Goal: Task Accomplishment & Management: Use online tool/utility

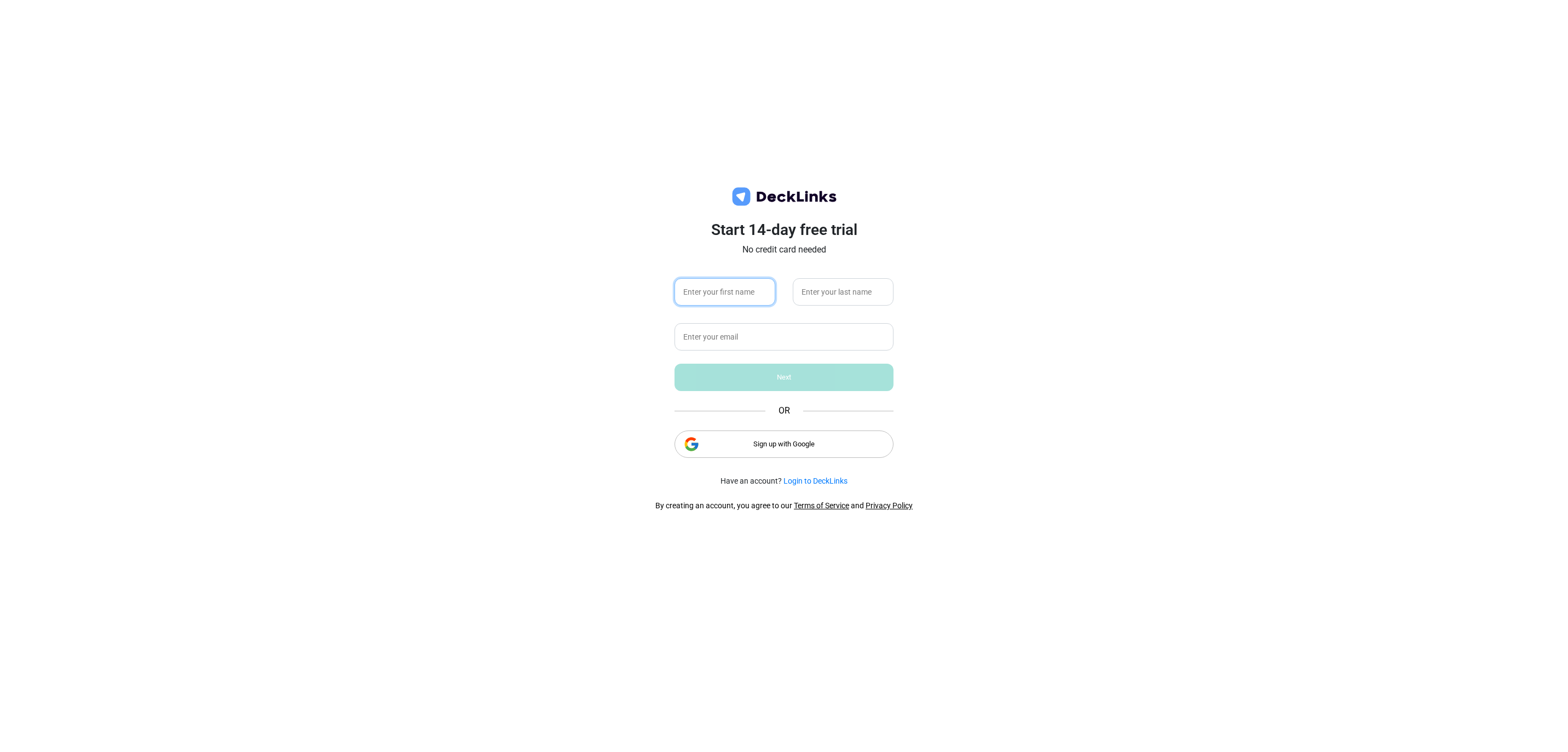
click at [740, 293] on input "text" at bounding box center [725, 292] width 101 height 28
click at [792, 440] on div "Sign up with Google" at bounding box center [783, 444] width 219 height 28
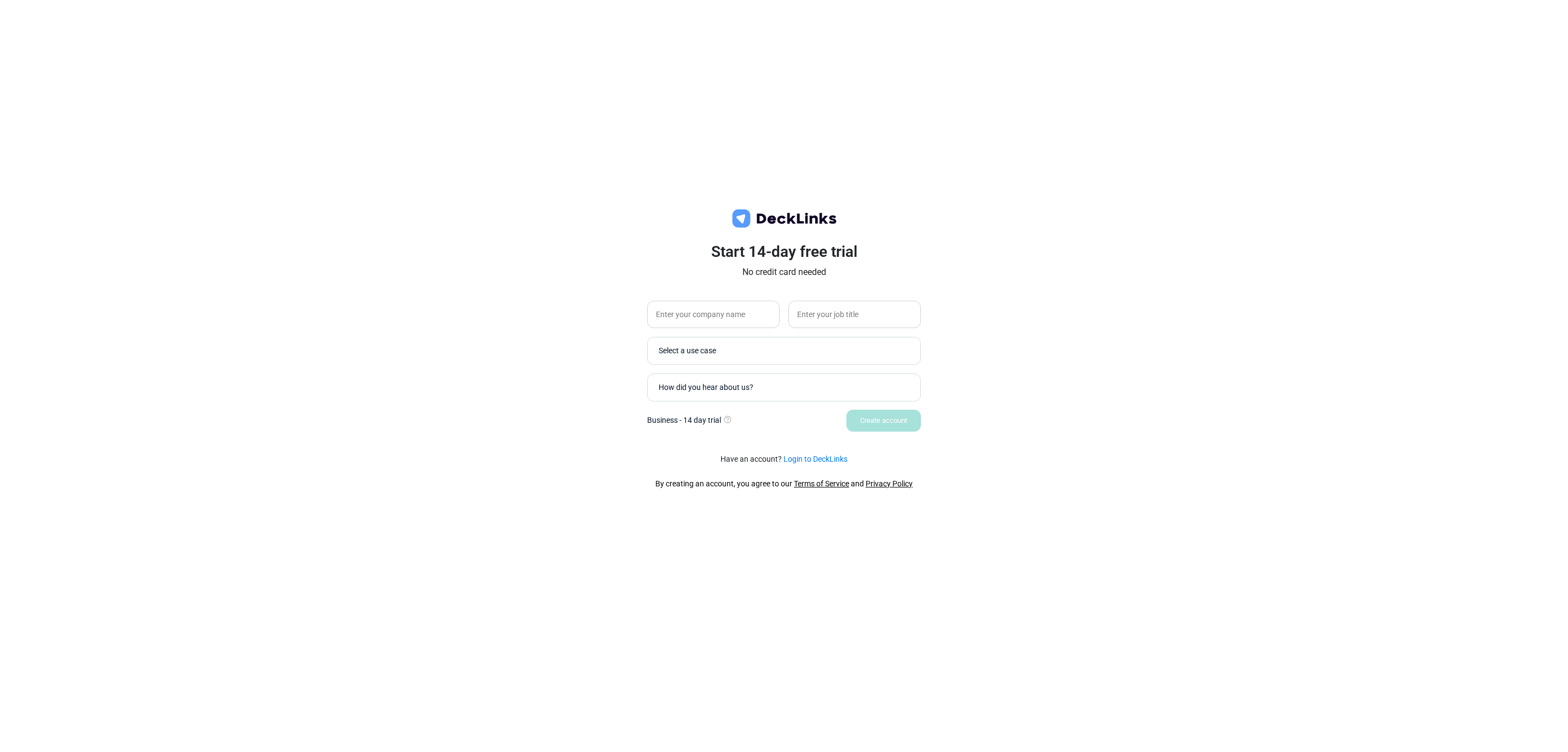
click at [883, 426] on div "Create account" at bounding box center [784, 421] width 274 height 22
click at [717, 380] on div "How did you hear about us?" at bounding box center [782, 388] width 256 height 21
click at [715, 412] on div "Search Engine" at bounding box center [784, 408] width 253 height 10
click at [868, 413] on div "Create account" at bounding box center [784, 421] width 274 height 22
drag, startPoint x: 690, startPoint y: 329, endPoint x: 712, endPoint y: 346, distance: 27.8
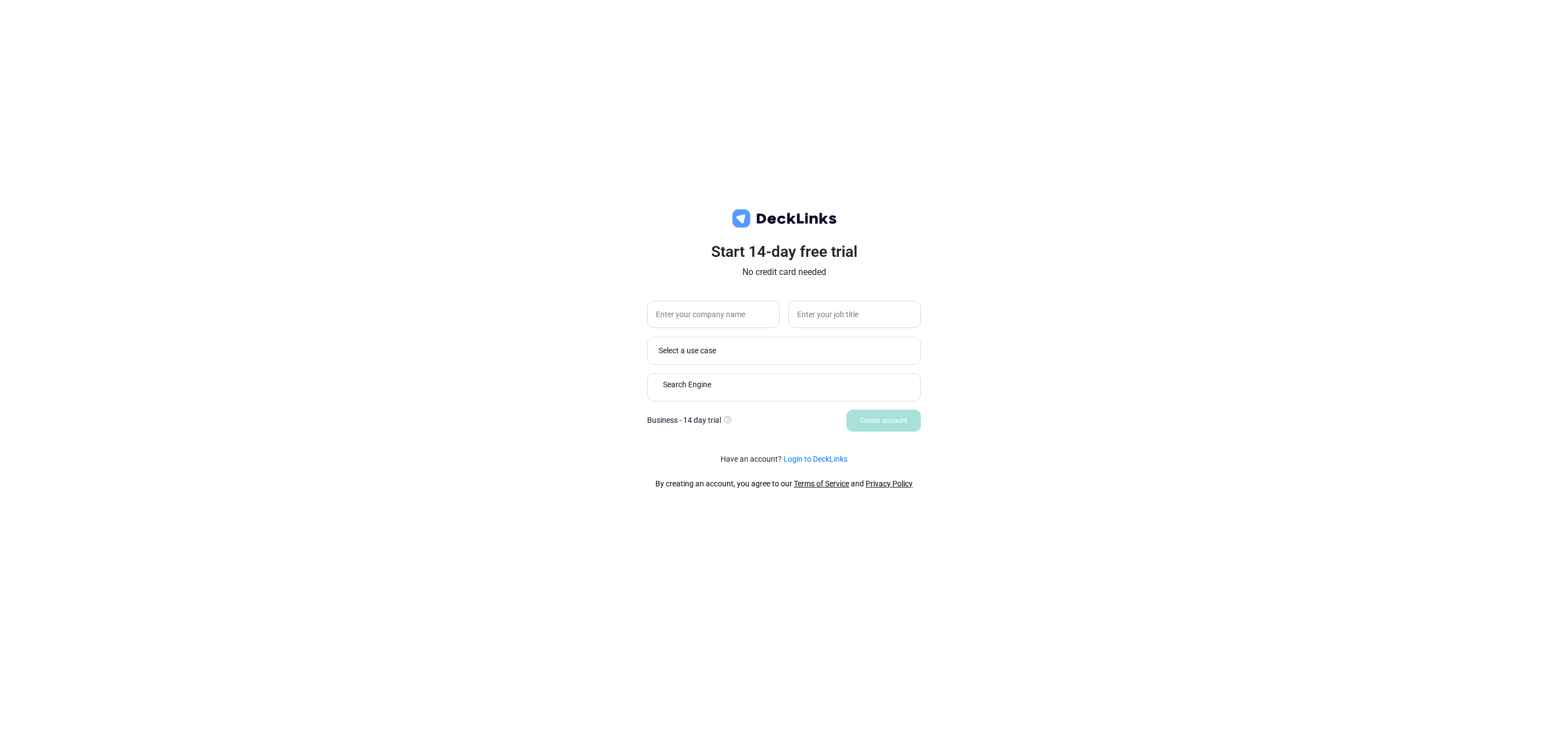
click at [690, 330] on div "Start 14-day free trial No credit card needed Select a use case Search Engine B…" at bounding box center [784, 350] width 274 height 161
click at [712, 346] on div "Select a use case" at bounding box center [787, 351] width 256 height 12
click at [729, 382] on div "Marketing" at bounding box center [784, 386] width 253 height 10
drag, startPoint x: 889, startPoint y: 421, endPoint x: 875, endPoint y: 412, distance: 16.6
click at [889, 422] on div "Create account" at bounding box center [784, 421] width 274 height 22
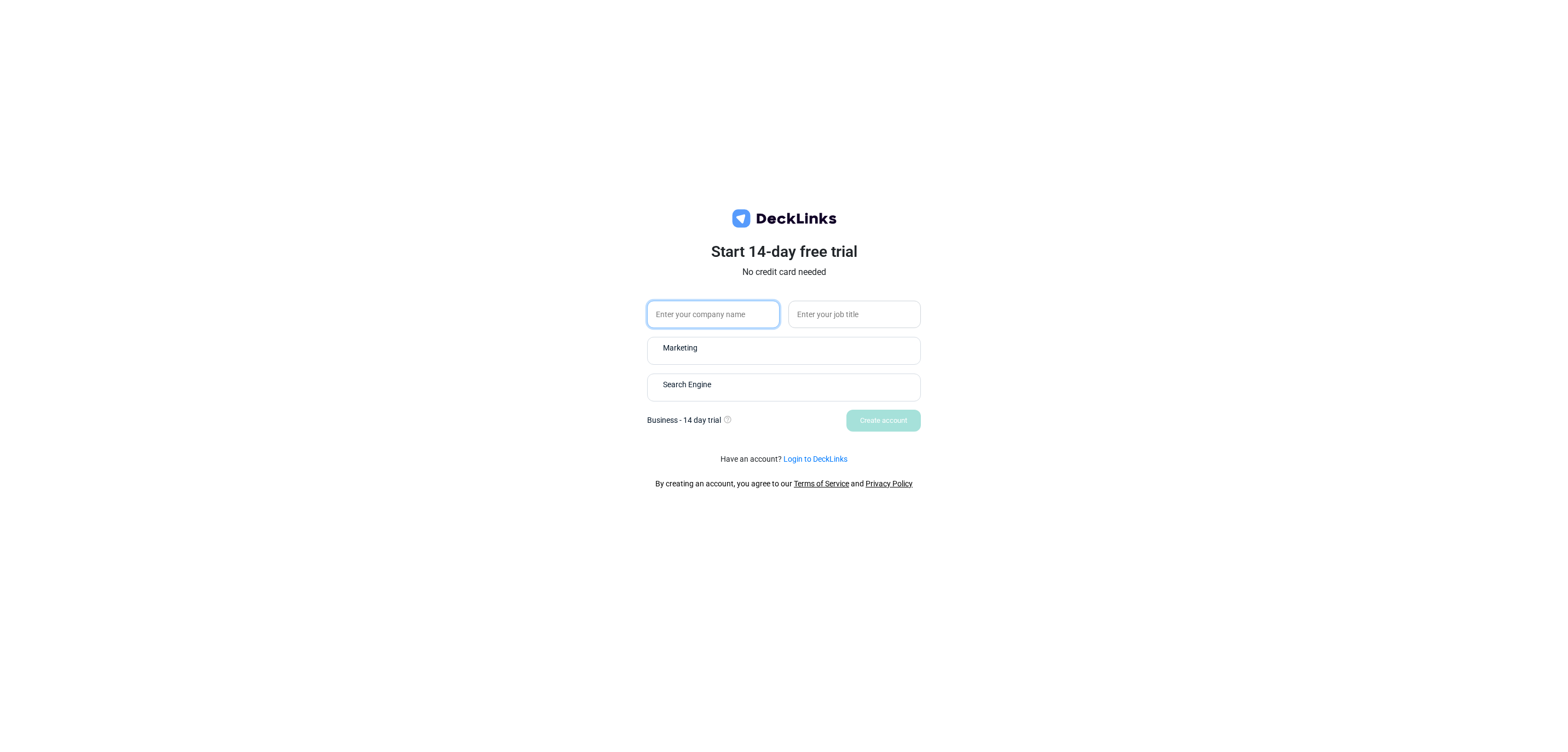
click at [733, 312] on input "text" at bounding box center [714, 314] width 132 height 28
type input "Samchully"
type input "Engineer"
click at [886, 424] on div "Create account" at bounding box center [883, 421] width 74 height 22
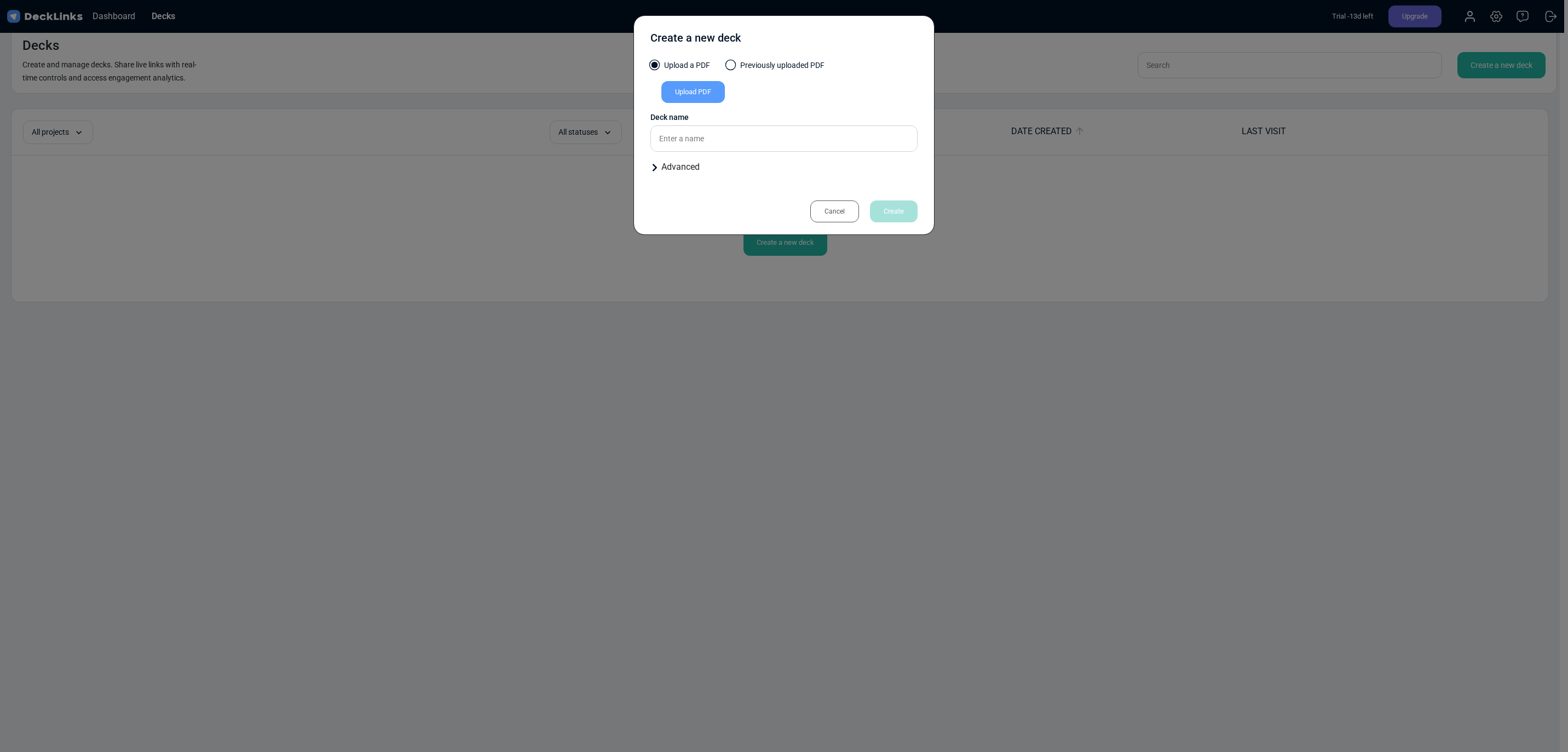
click at [706, 86] on div "Upload PDF" at bounding box center [693, 92] width 64 height 22
click at [0, 0] on input "Upload PDF" at bounding box center [0, 0] width 0 height 0
type input "TM-series"
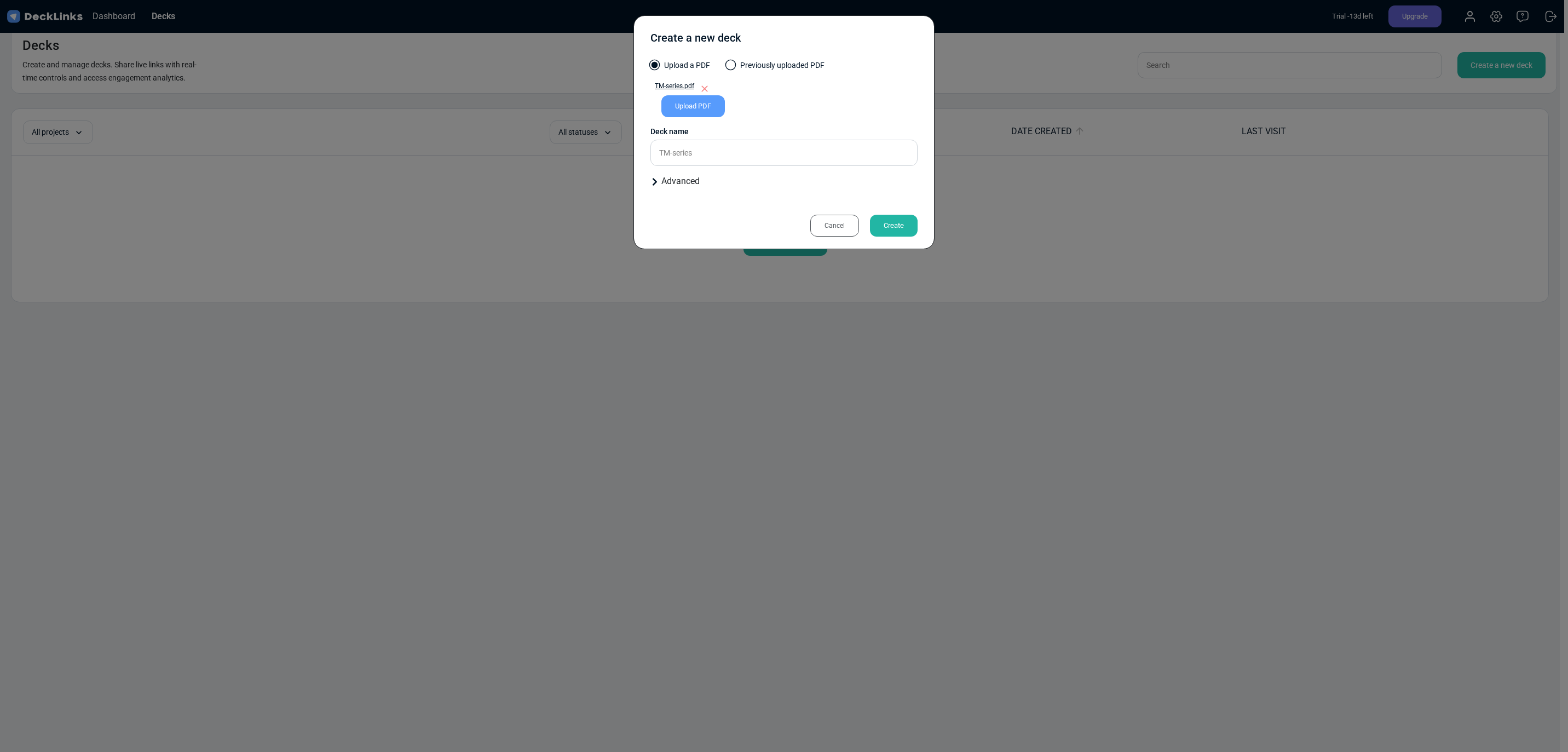
click at [743, 136] on div "Deck name" at bounding box center [784, 131] width 267 height 12
click at [731, 152] on input "TM-series" at bounding box center [784, 153] width 267 height 26
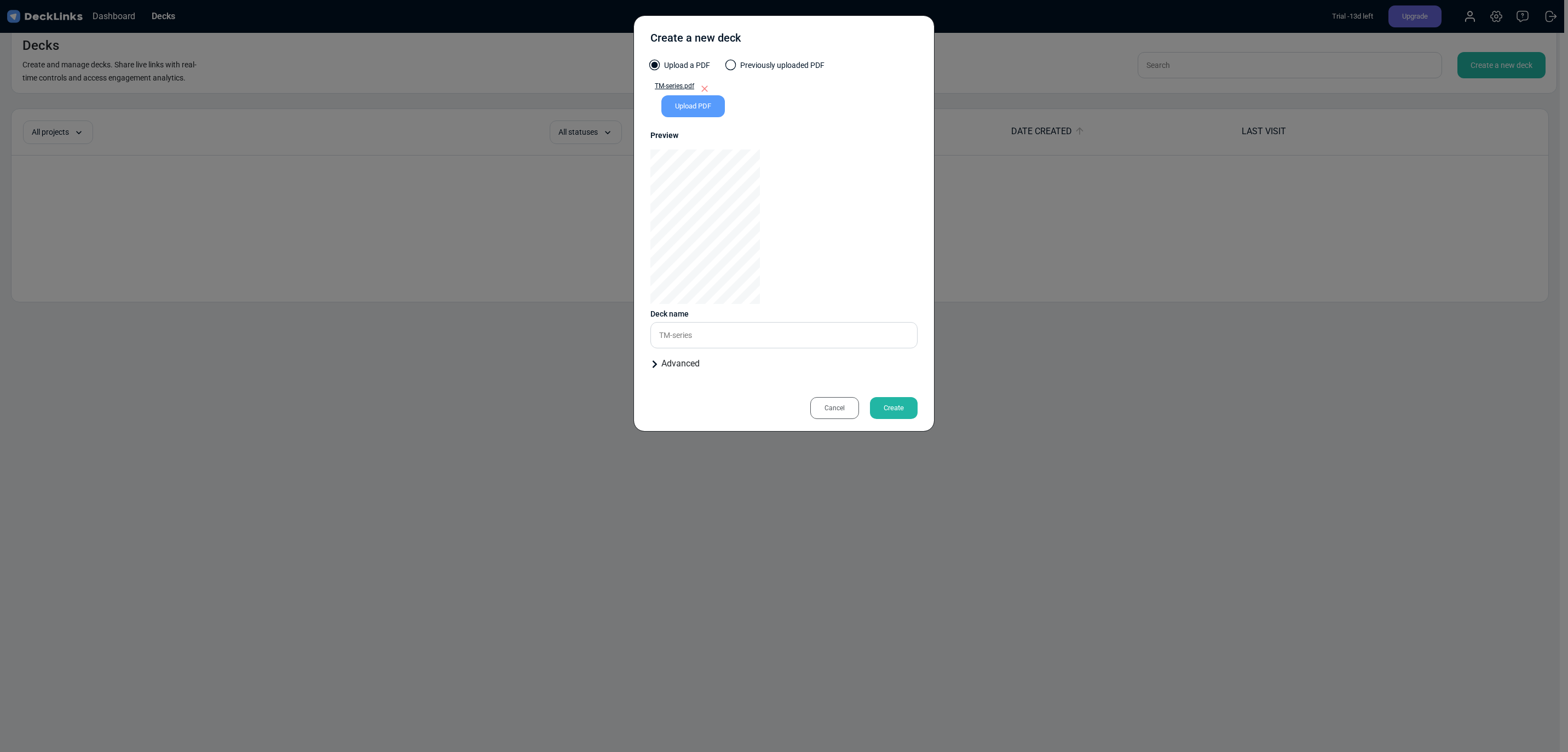
click at [696, 369] on div "Advanced" at bounding box center [784, 363] width 267 height 13
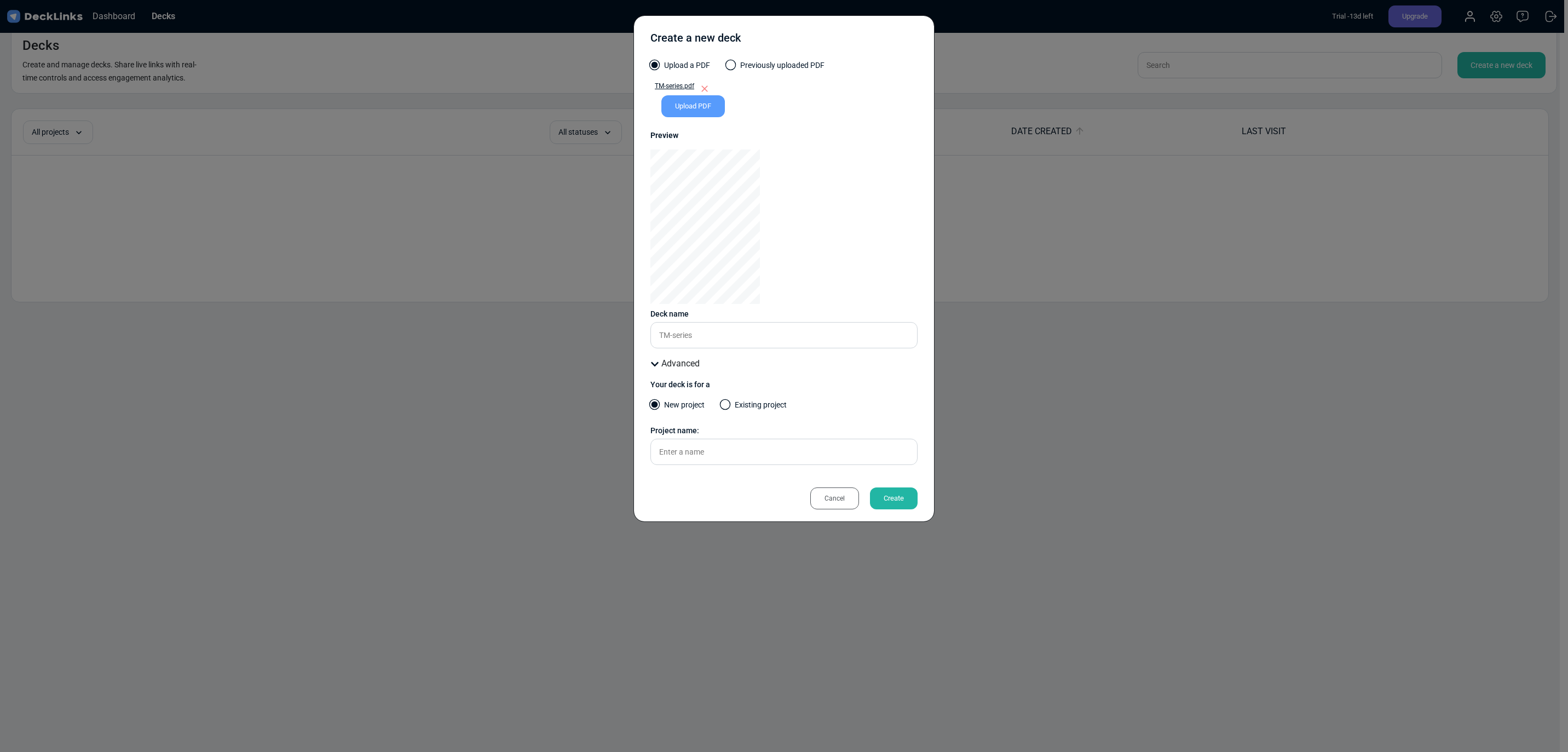
click at [894, 502] on div "Create" at bounding box center [894, 499] width 48 height 22
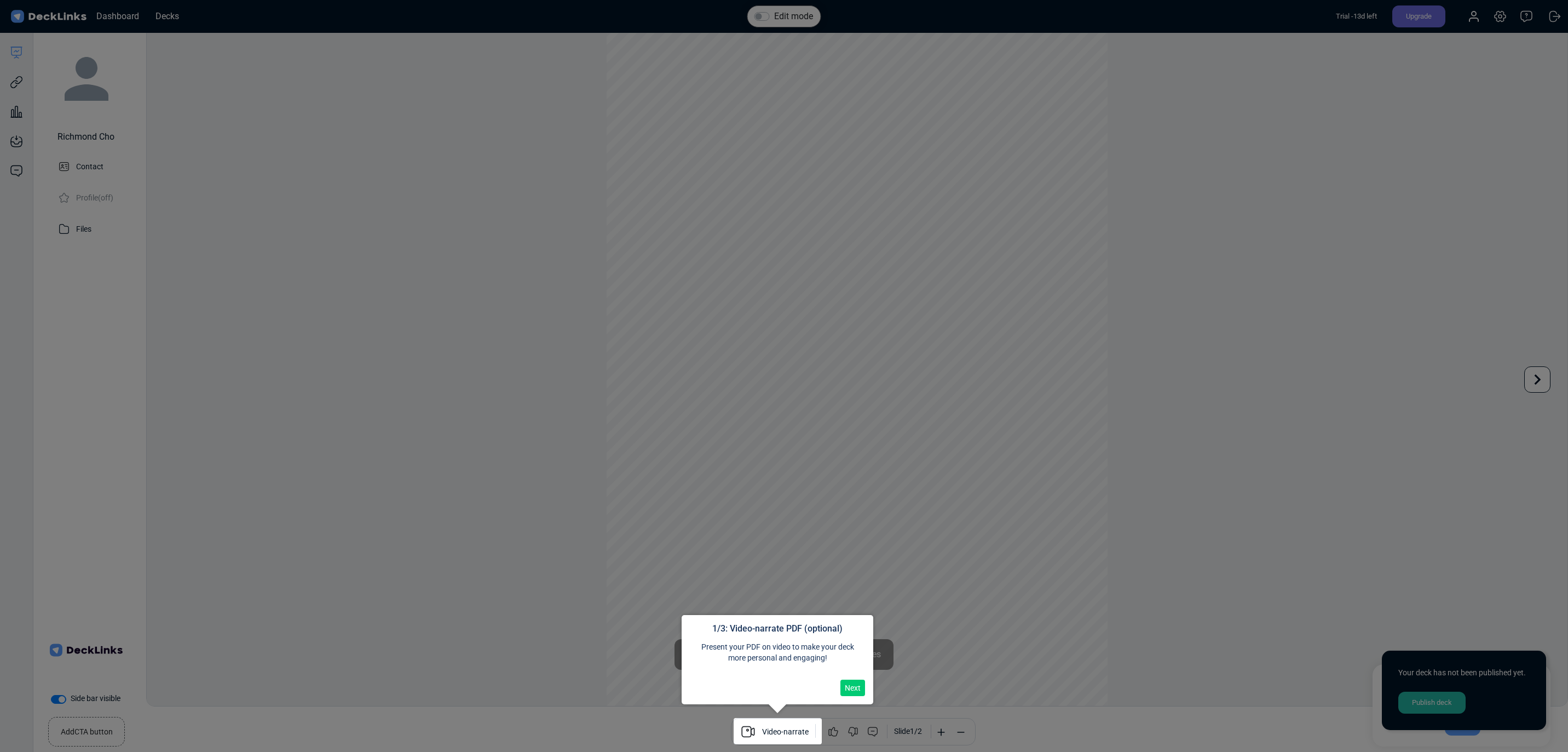
scroll to position [30, 0]
click at [849, 686] on button "Next" at bounding box center [853, 688] width 25 height 17
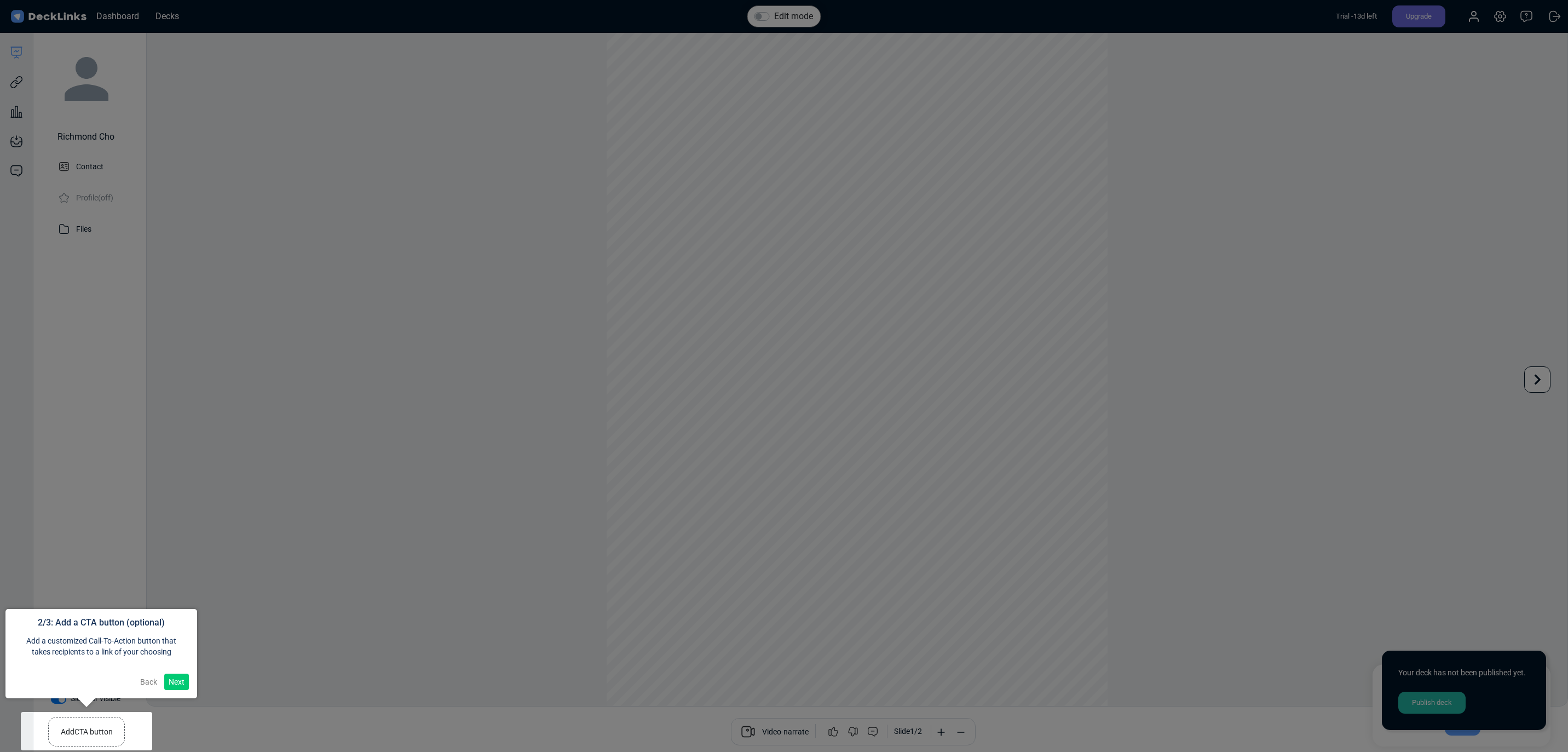
click at [177, 685] on button "Next" at bounding box center [177, 682] width 25 height 17
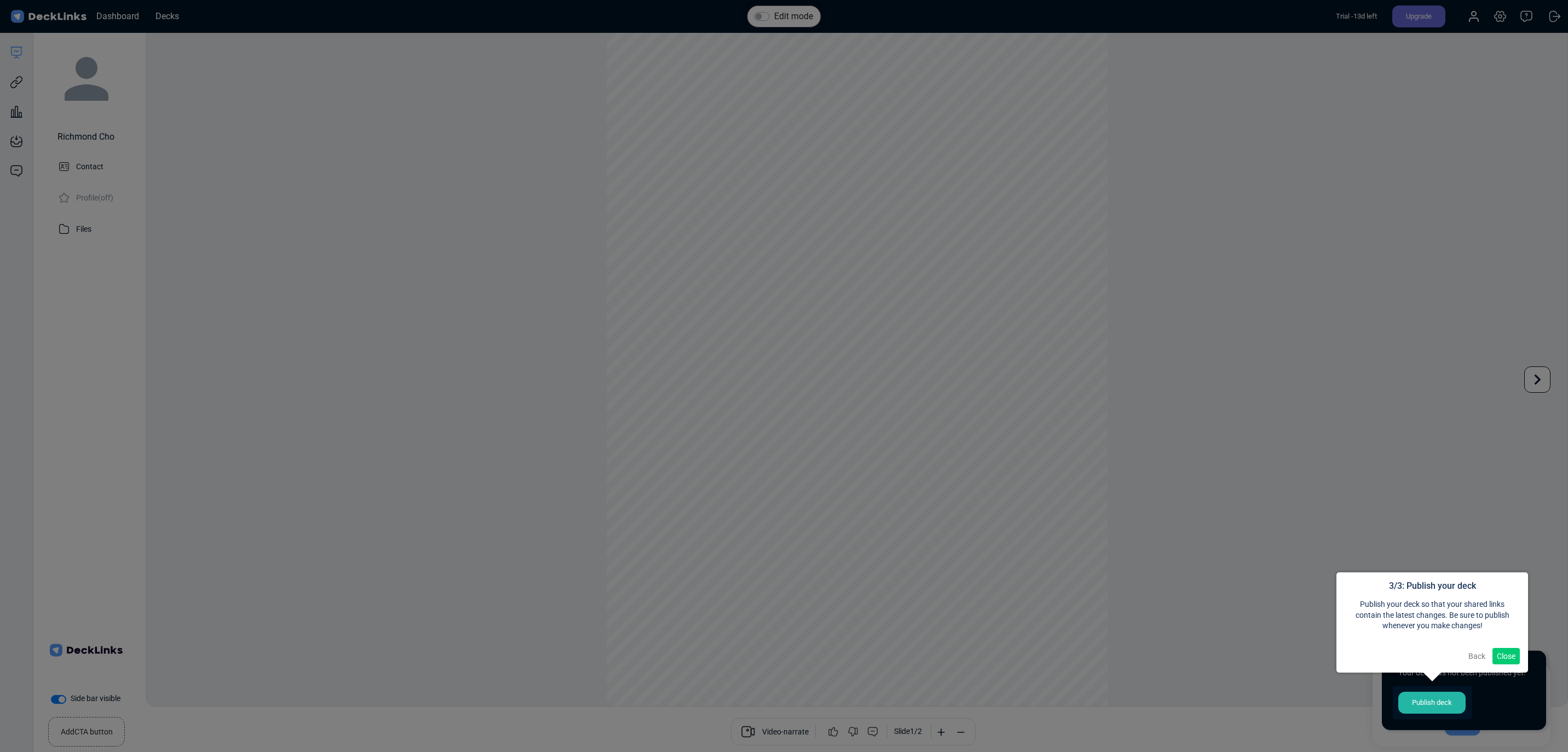
scroll to position [9, 0]
click at [1509, 653] on button "Close" at bounding box center [1506, 656] width 28 height 17
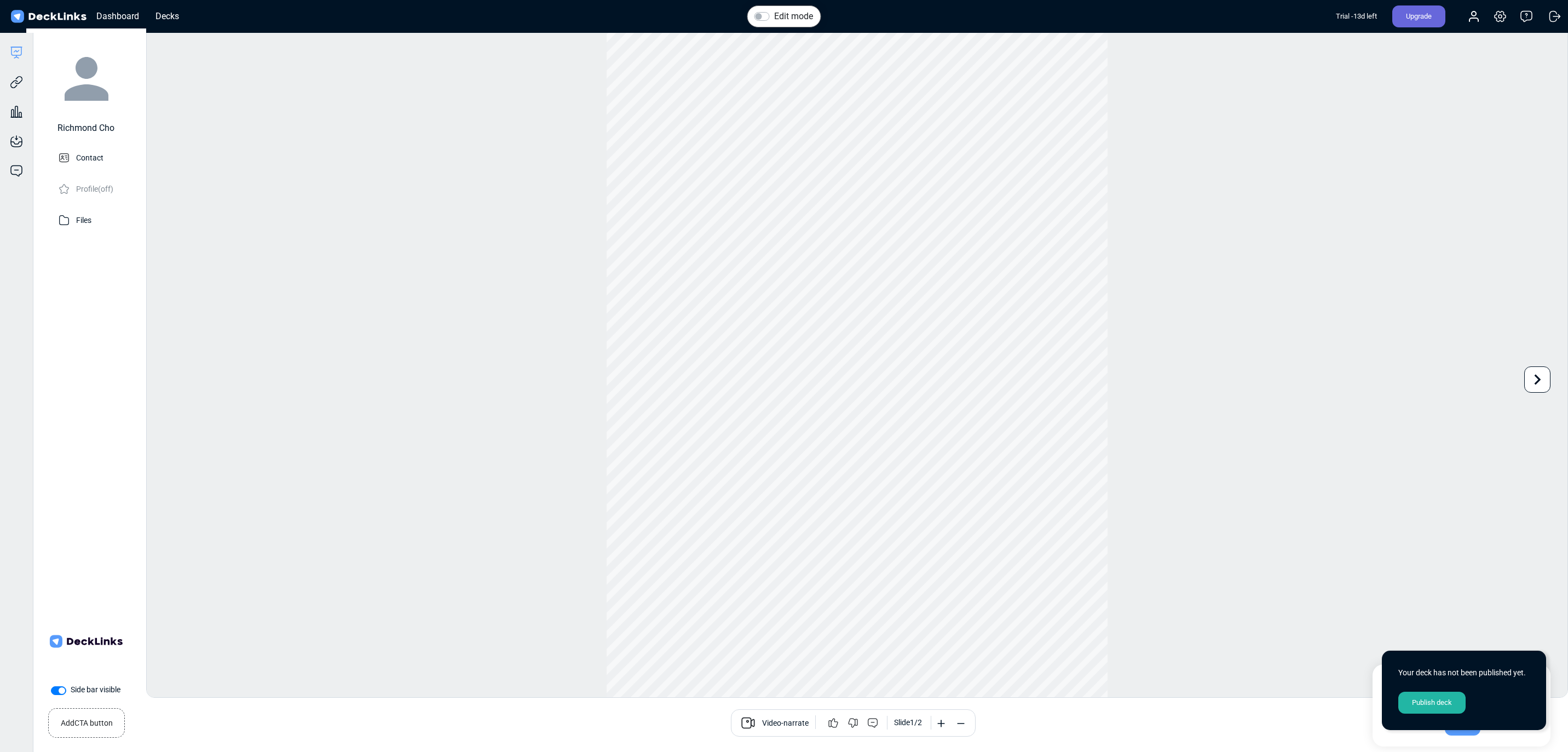
click at [1505, 634] on div "Edit mode Change photo Updating this image will immediately apply to all of you…" at bounding box center [857, 358] width 1422 height 680
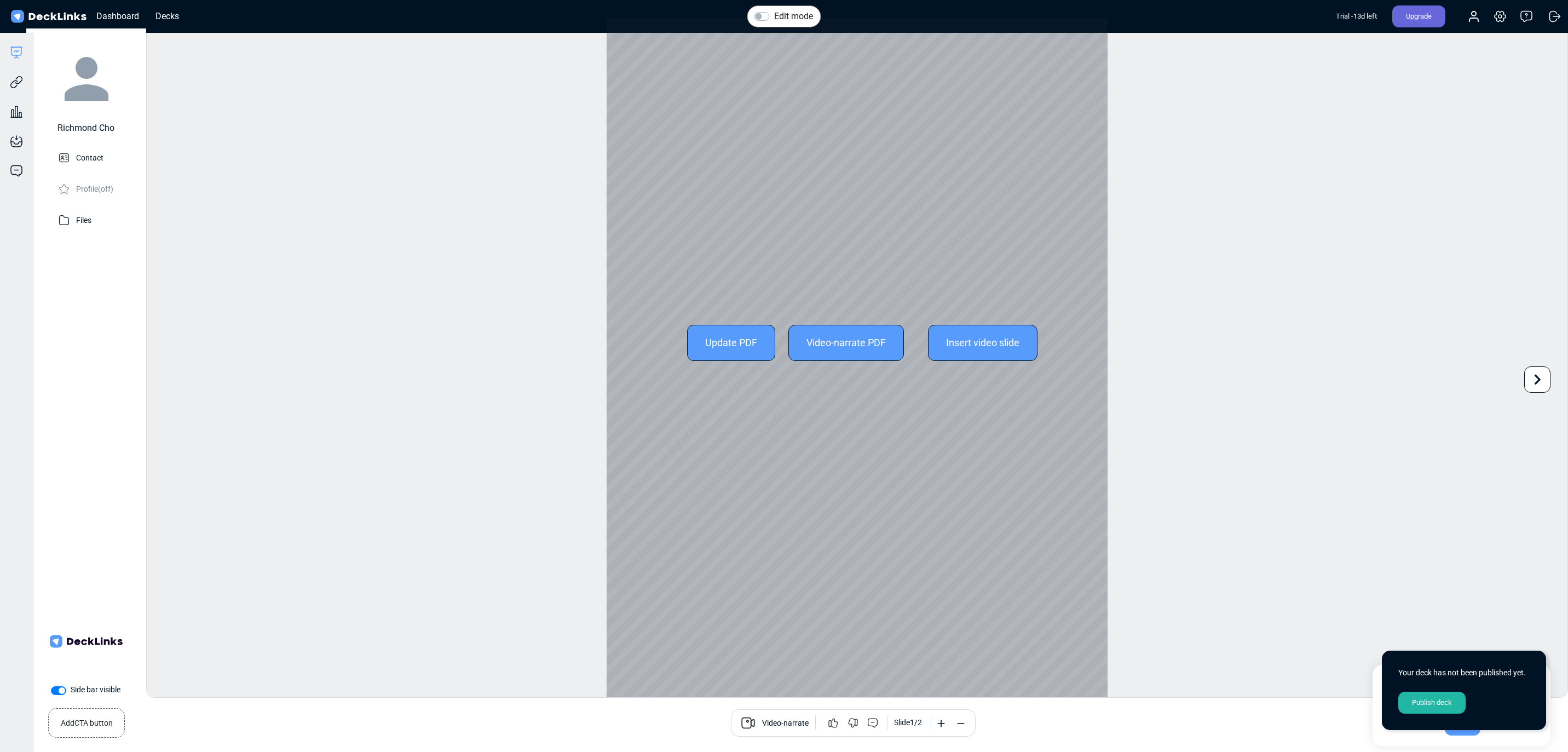
scroll to position [0, 0]
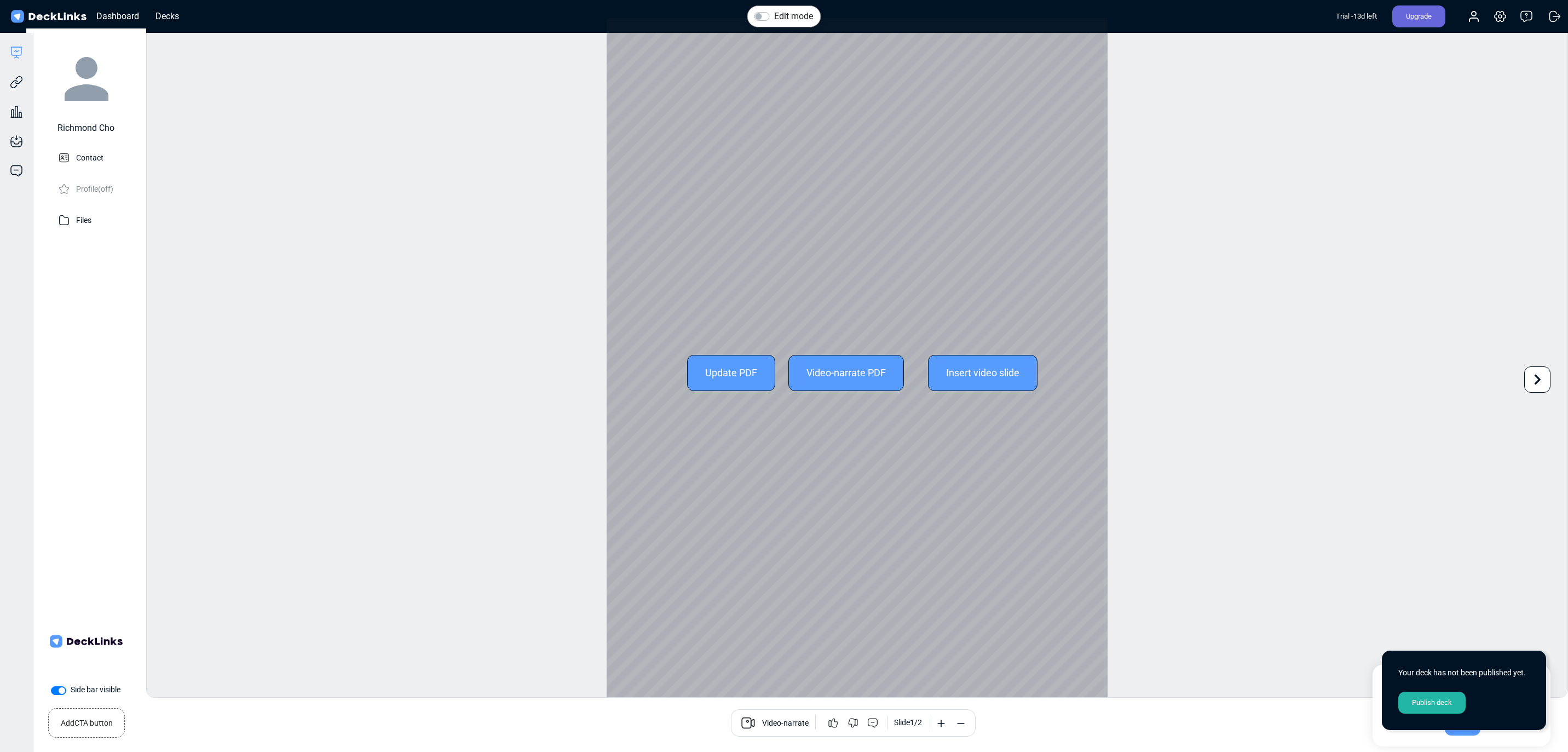
click at [1537, 383] on icon at bounding box center [1537, 380] width 21 height 21
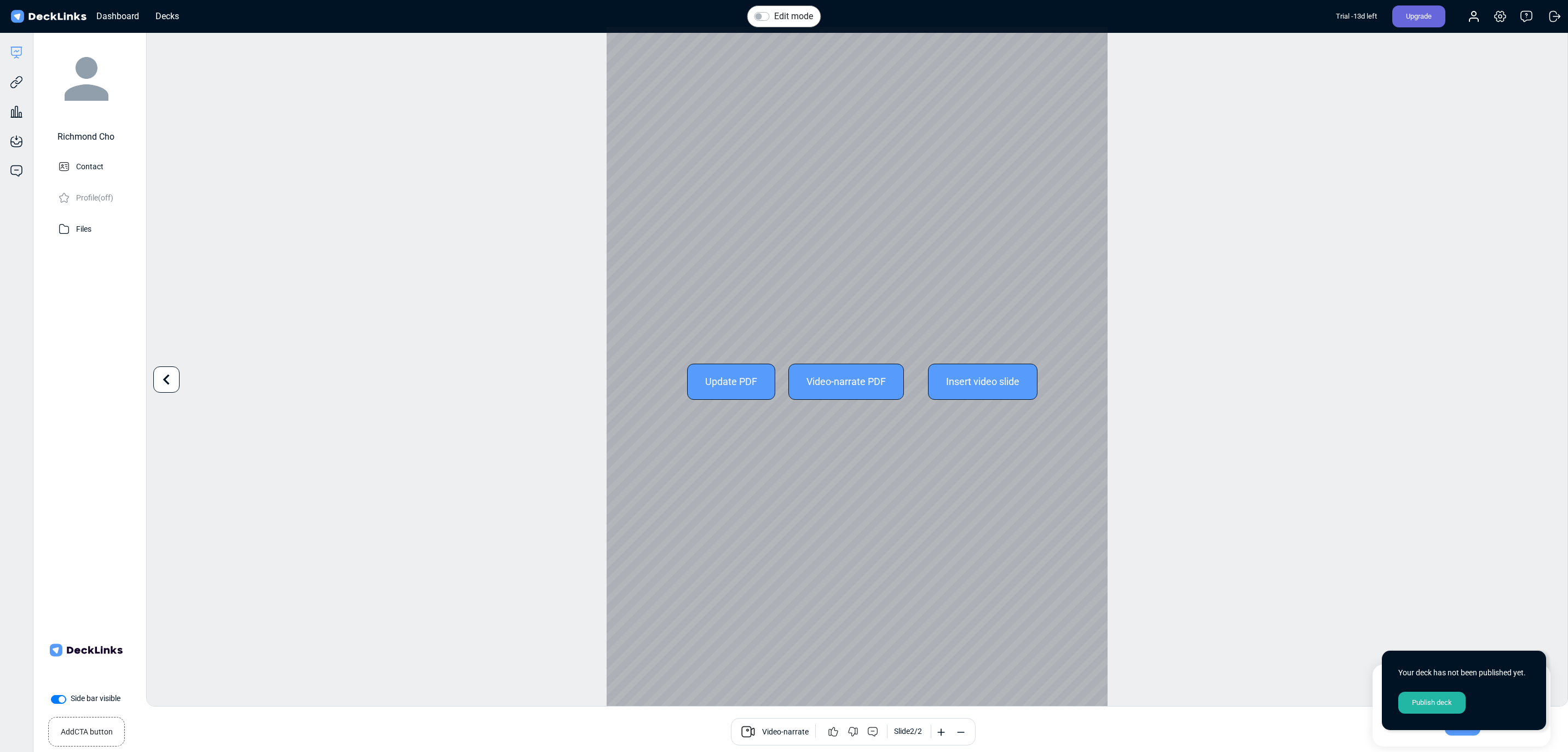
click at [1448, 710] on div "Publish deck" at bounding box center [1432, 703] width 67 height 22
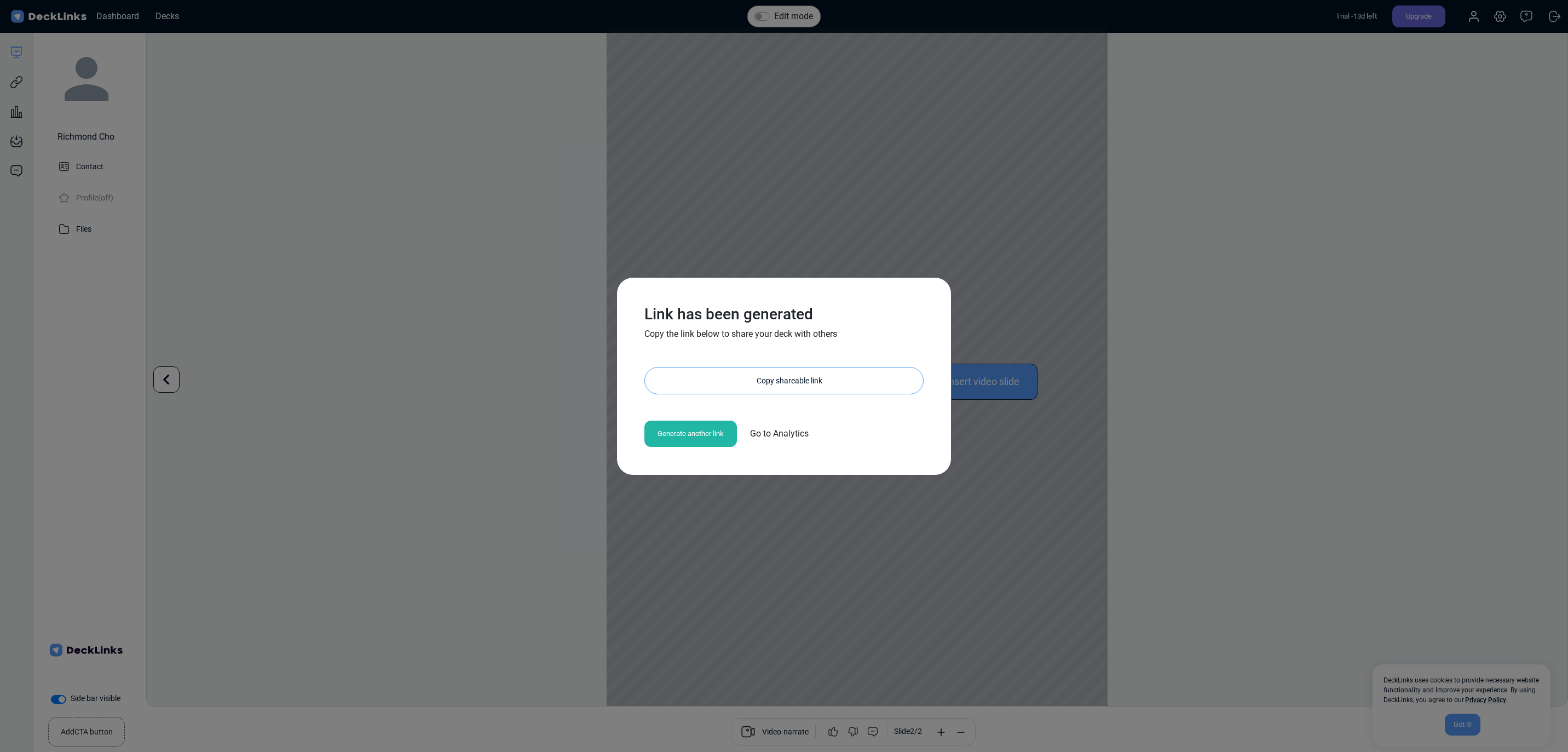
click at [788, 382] on div "Copy shareable link" at bounding box center [790, 380] width 267 height 26
